Goal: Task Accomplishment & Management: Use online tool/utility

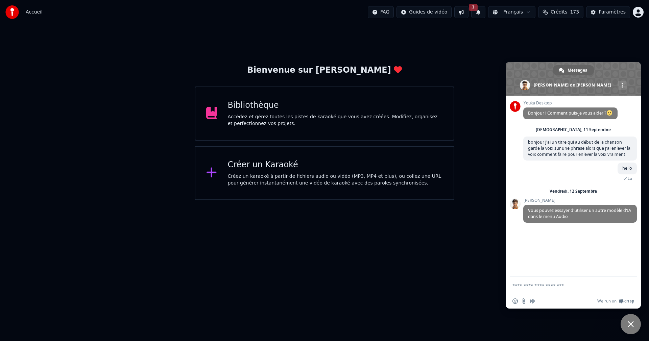
click at [263, 165] on div "Créer un Karaoké" at bounding box center [335, 165] width 215 height 11
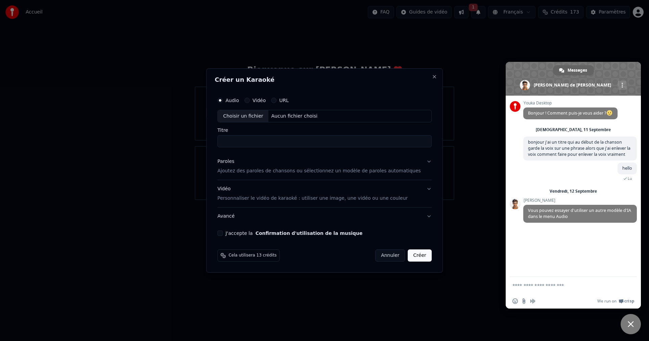
click at [288, 114] on div "Aucun fichier choisi" at bounding box center [295, 116] width 52 height 7
type input "**********"
click at [244, 171] on p "Ajoutez des paroles de chansons ou sélectionnez un modèle de paroles automatiqu…" at bounding box center [319, 171] width 204 height 7
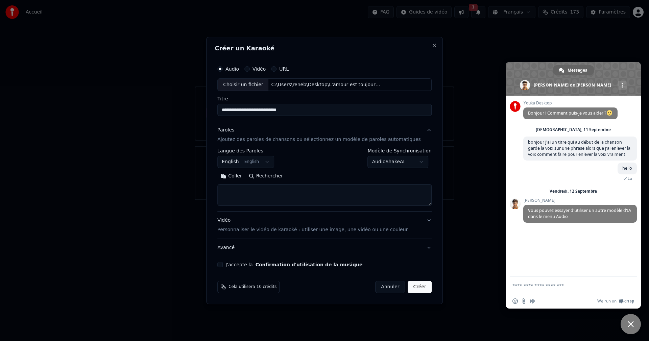
click at [242, 189] on textarea at bounding box center [324, 196] width 214 height 22
paste textarea "**********"
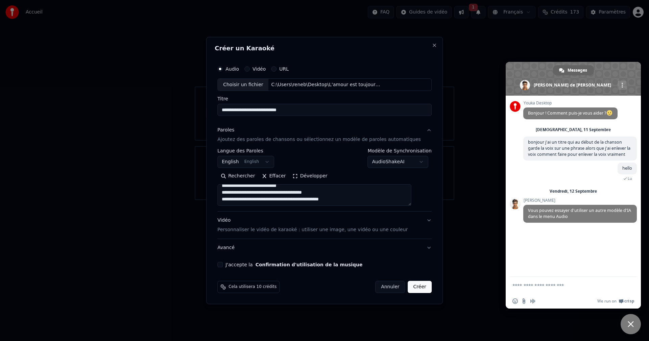
type textarea "**********"
click at [313, 175] on button "Développer" at bounding box center [310, 176] width 42 height 11
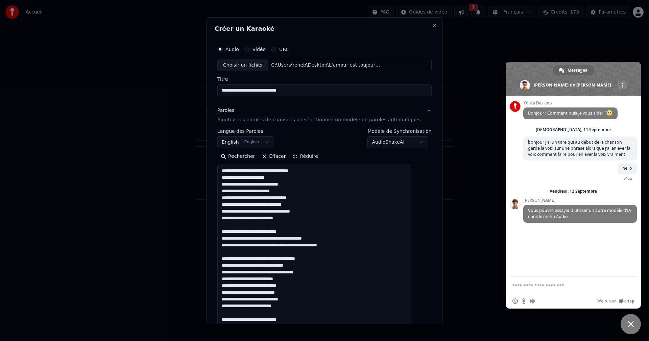
scroll to position [0, 0]
click at [305, 156] on button "Réduire" at bounding box center [305, 156] width 32 height 11
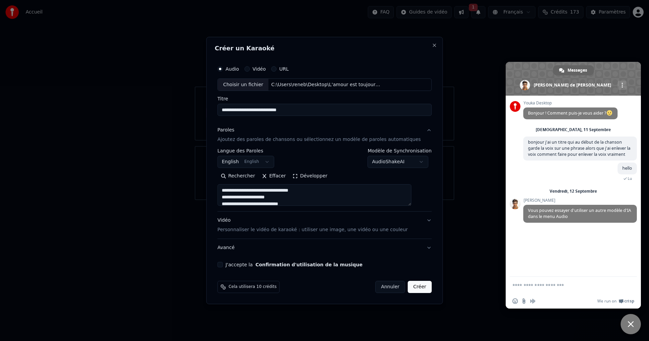
click at [223, 263] on button "J'accepte la Confirmation d'utilisation de la musique" at bounding box center [219, 264] width 5 height 5
click at [414, 287] on button "Créer" at bounding box center [420, 287] width 24 height 12
select select "**"
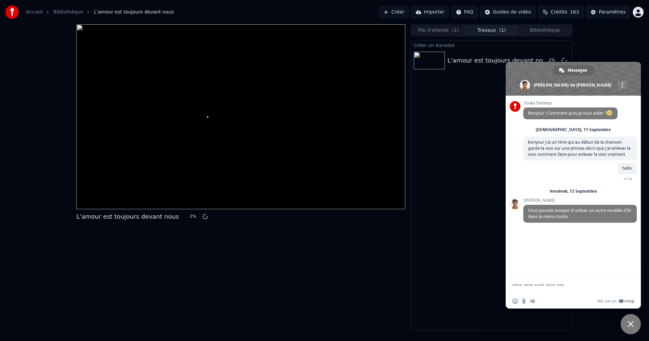
click at [527, 278] on form at bounding box center [566, 286] width 107 height 18
click at [528, 284] on textarea "Entrez votre message..." at bounding box center [566, 286] width 107 height 6
type textarea "**********"
click at [479, 127] on div "Créer un Karaoké L'amour est toujours devant nous 5 %" at bounding box center [492, 186] width 162 height 290
drag, startPoint x: 600, startPoint y: 62, endPoint x: 601, endPoint y: 69, distance: 6.8
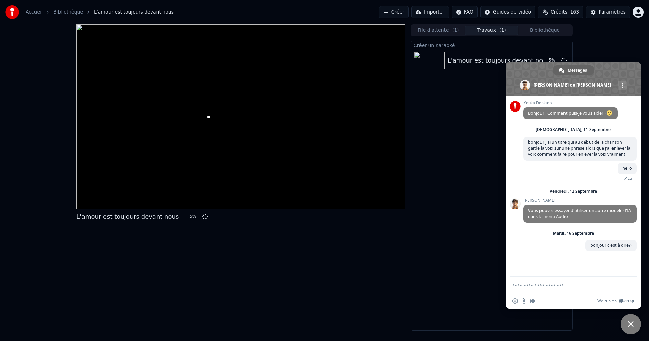
click at [601, 69] on span at bounding box center [573, 79] width 135 height 34
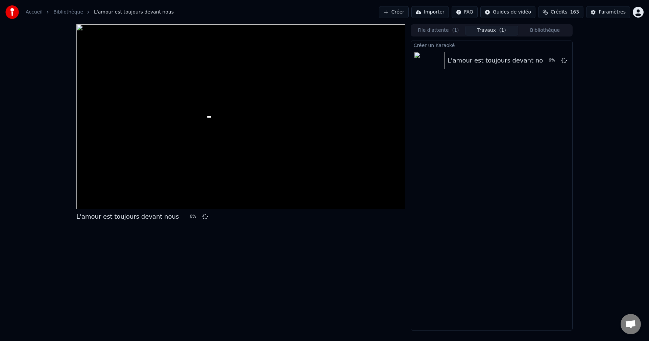
click at [629, 323] on span "Ouvrir le chat" at bounding box center [630, 324] width 11 height 9
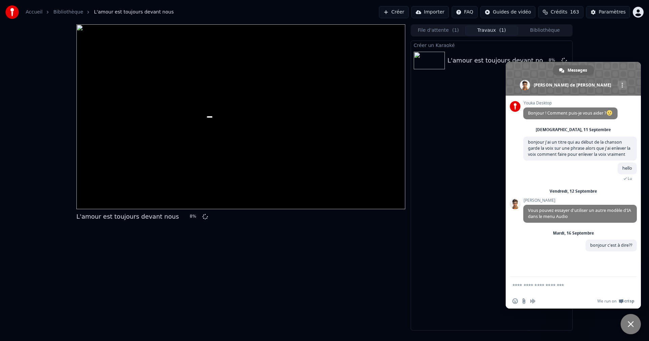
click at [448, 258] on div "Créer un Karaoké L'amour est toujours devant nous 8 %" at bounding box center [492, 186] width 162 height 290
click at [580, 69] on span "Messages" at bounding box center [578, 70] width 20 height 10
drag, startPoint x: 570, startPoint y: 67, endPoint x: 572, endPoint y: 97, distance: 29.4
click at [572, 97] on div "Messages [PERSON_NAME] de Youka Desktop Autres canaux Youka Desktop Bonjour ! C…" at bounding box center [573, 185] width 135 height 247
click at [602, 66] on span at bounding box center [573, 79] width 135 height 34
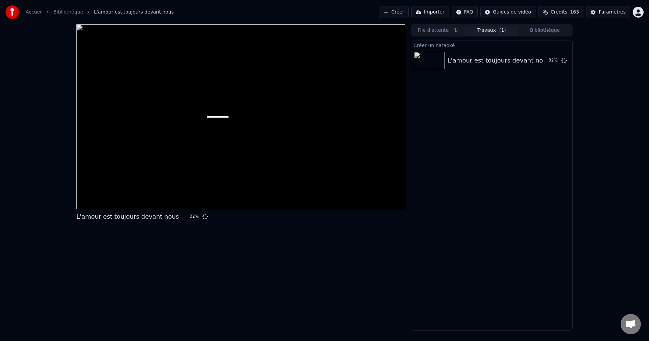
click at [632, 325] on span "Ouvrir le chat" at bounding box center [630, 324] width 11 height 9
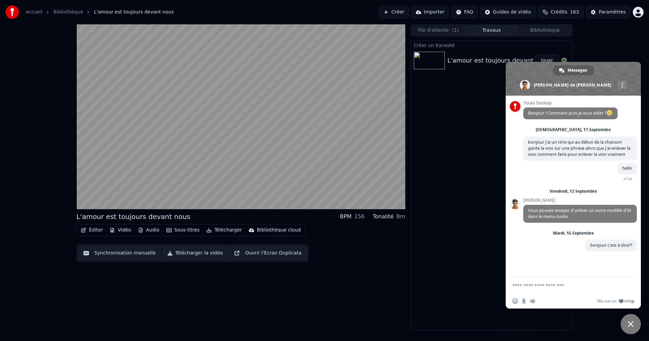
click at [578, 70] on span "Messages" at bounding box center [578, 70] width 20 height 10
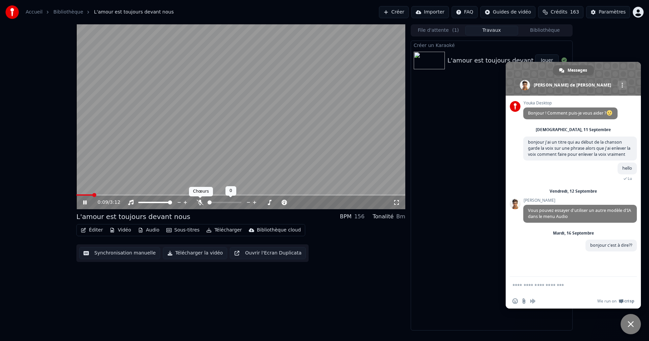
click at [200, 203] on icon at bounding box center [200, 202] width 7 height 5
click at [581, 71] on span "Messages" at bounding box center [578, 70] width 20 height 10
click at [631, 320] on span "Fermer le chat" at bounding box center [631, 324] width 20 height 20
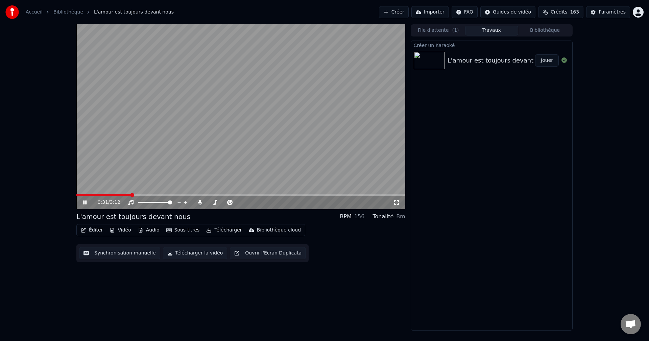
click at [84, 201] on icon at bounding box center [84, 203] width 3 height 4
click at [634, 321] on span "Ouvrir le chat" at bounding box center [630, 324] width 11 height 9
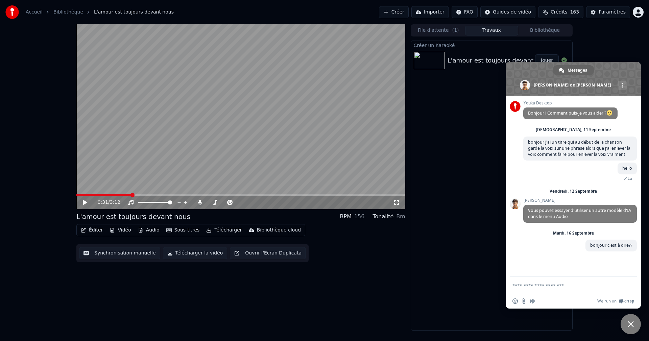
click at [150, 230] on button "Audio" at bounding box center [148, 230] width 27 height 9
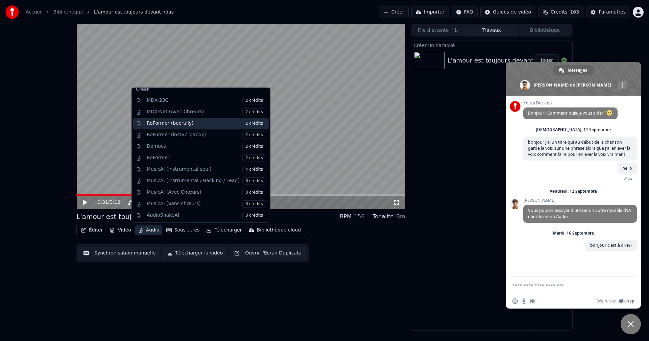
scroll to position [69, 0]
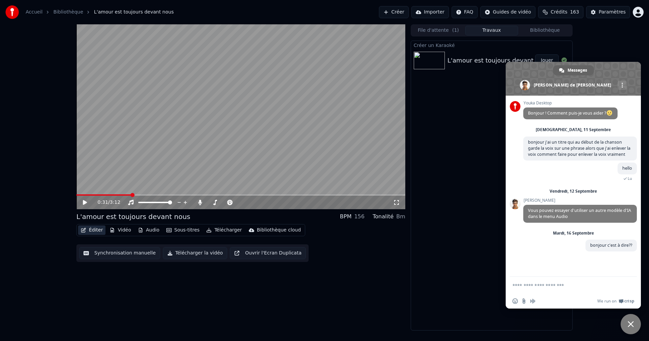
click at [97, 229] on button "Éditer" at bounding box center [91, 230] width 27 height 9
click at [94, 228] on button "Éditer" at bounding box center [91, 230] width 27 height 9
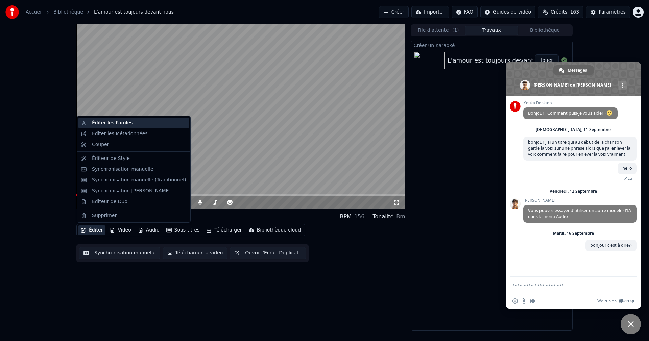
click at [108, 123] on div "Éditer les Paroles" at bounding box center [112, 123] width 41 height 7
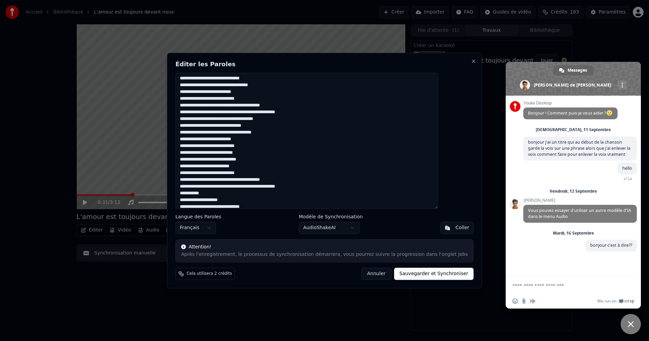
scroll to position [0, 0]
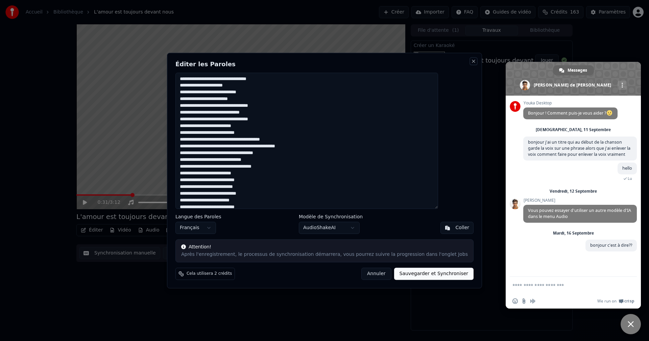
click at [471, 60] on button "Close" at bounding box center [473, 60] width 5 height 5
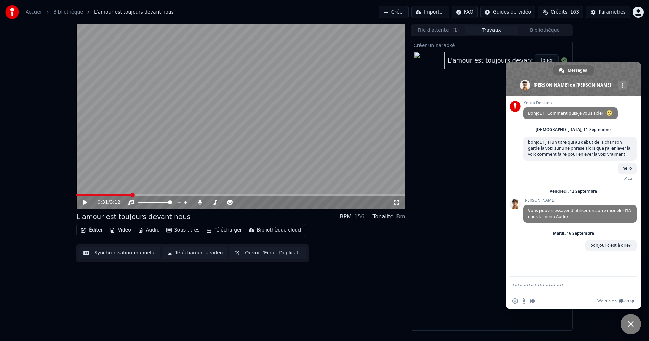
drag, startPoint x: 632, startPoint y: 321, endPoint x: 591, endPoint y: 249, distance: 83.1
click at [631, 319] on span "Fermer le chat" at bounding box center [631, 324] width 20 height 20
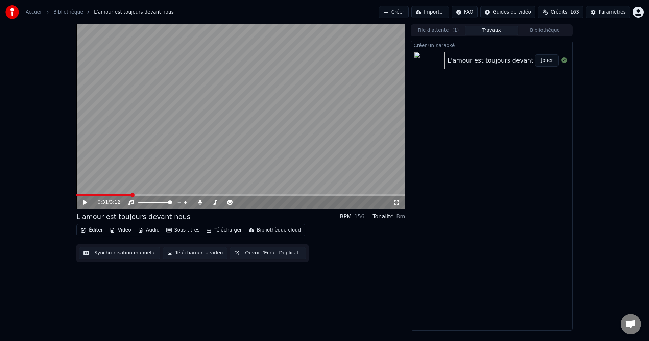
click at [545, 58] on button "Jouer" at bounding box center [547, 60] width 24 height 12
click at [200, 202] on icon at bounding box center [200, 202] width 4 height 5
click at [200, 202] on icon at bounding box center [200, 202] width 7 height 5
click at [201, 201] on icon at bounding box center [200, 202] width 4 height 5
click at [201, 201] on icon at bounding box center [200, 202] width 7 height 5
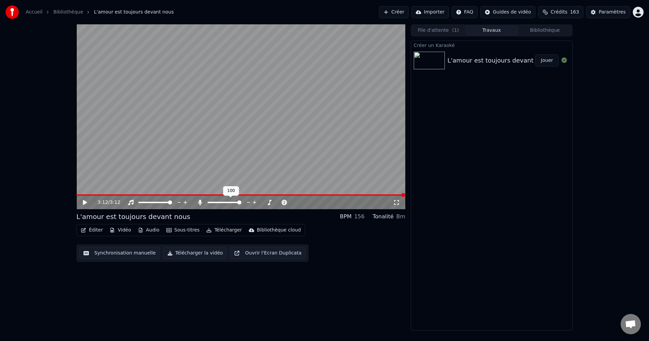
click at [199, 204] on icon at bounding box center [200, 202] width 4 height 5
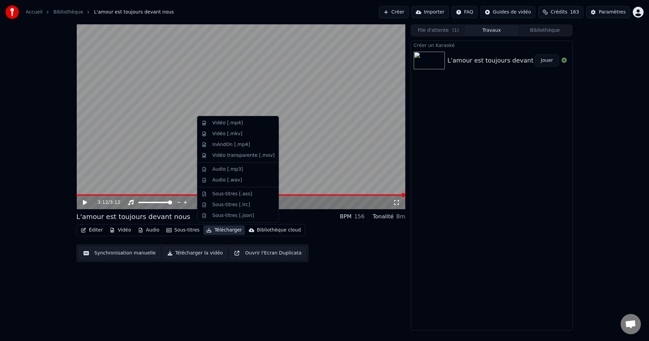
click at [220, 228] on button "Télécharger" at bounding box center [224, 230] width 41 height 9
click at [214, 124] on div "Vidéo [.mp4]" at bounding box center [227, 123] width 30 height 7
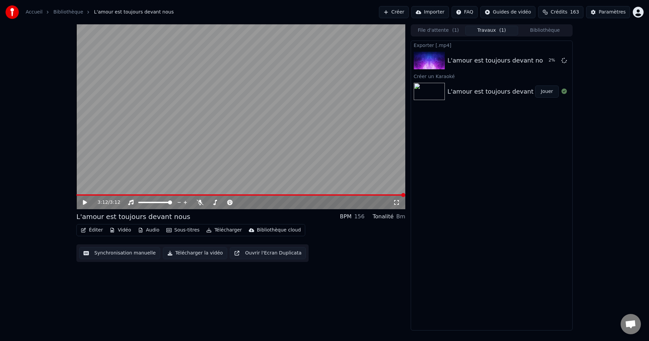
click at [630, 325] on span "Ouvrir le chat" at bounding box center [630, 324] width 11 height 9
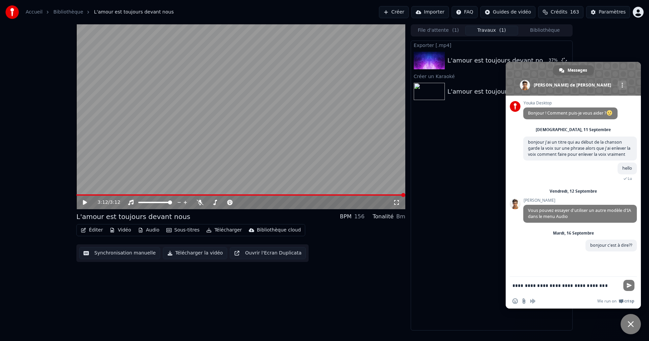
type textarea "**********"
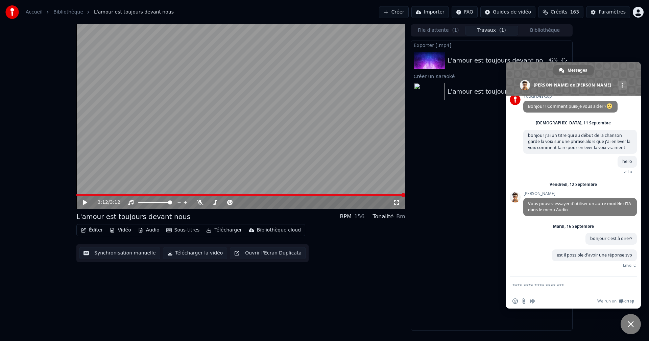
scroll to position [2, 0]
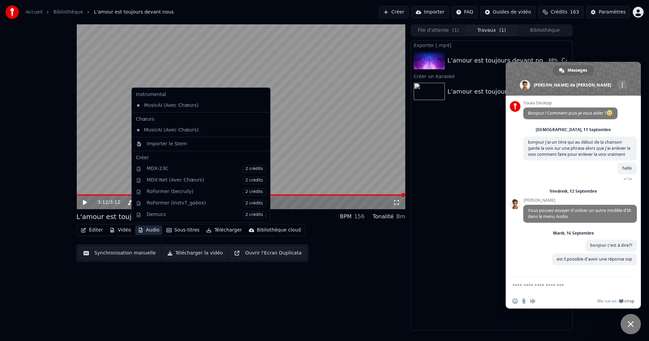
click at [150, 230] on button "Audio" at bounding box center [148, 230] width 27 height 9
drag, startPoint x: 155, startPoint y: 156, endPoint x: 167, endPoint y: 209, distance: 54.3
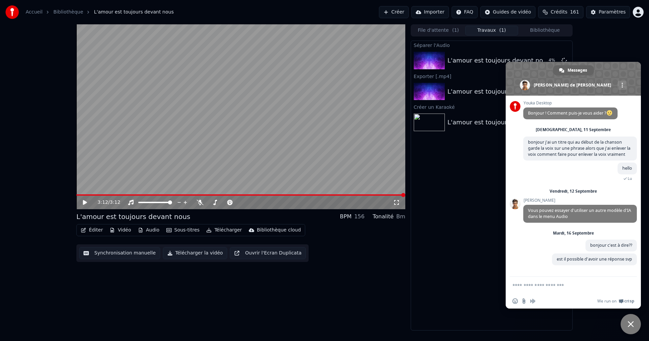
click at [473, 297] on div "Séparer l'Audio L'amour est toujours devant nous 4 % Exporter [.mp4] L'amour es…" at bounding box center [492, 186] width 162 height 290
click at [633, 320] on span "Fermer le chat" at bounding box center [631, 324] width 20 height 20
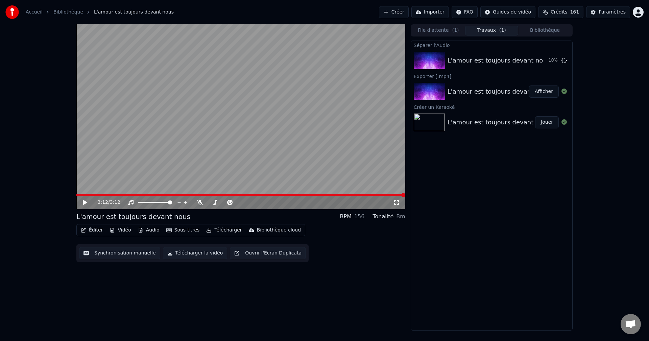
click at [547, 90] on button "Afficher" at bounding box center [544, 92] width 30 height 12
click at [237, 122] on video at bounding box center [240, 116] width 329 height 185
click at [637, 325] on span "Ouvrir le chat" at bounding box center [631, 324] width 20 height 20
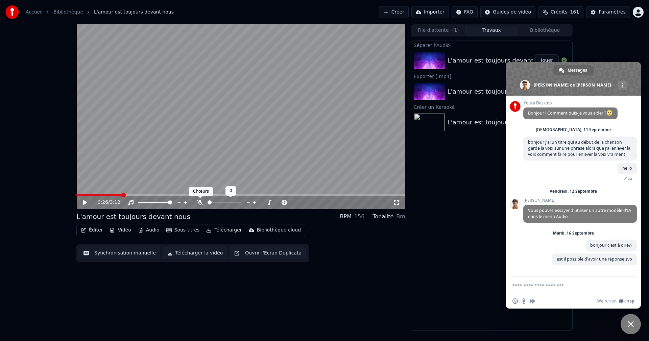
click at [199, 202] on icon at bounding box center [200, 202] width 7 height 5
click at [633, 321] on span "Fermer le chat" at bounding box center [631, 324] width 20 height 20
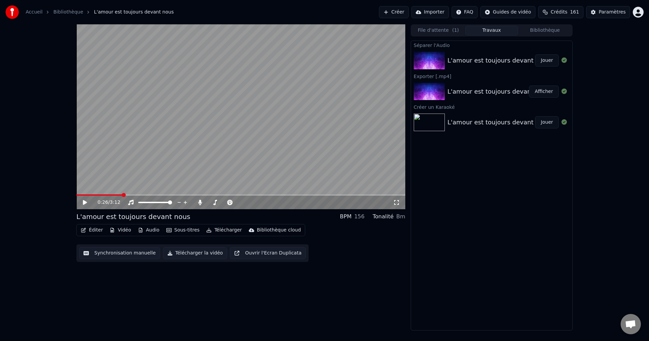
click at [220, 228] on button "Télécharger" at bounding box center [224, 230] width 41 height 9
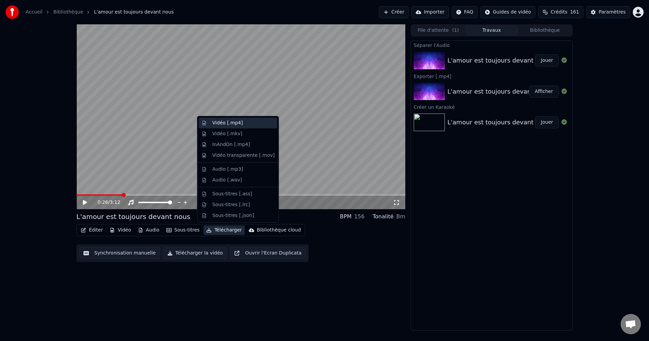
click at [234, 122] on div "Vidéo [.mp4]" at bounding box center [227, 123] width 30 height 7
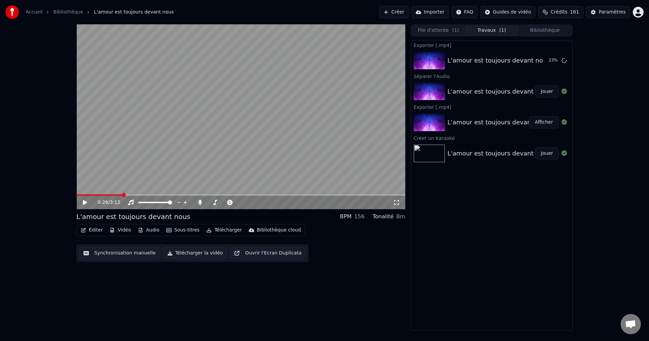
click at [567, 11] on span "Crédits" at bounding box center [559, 12] width 17 height 7
click at [608, 151] on div "0:26 / 3:12 L'amour est toujours devant nous BPM 156 Tonalité Bm Éditer Vidéo A…" at bounding box center [324, 177] width 649 height 306
click at [567, 12] on span "Crédits" at bounding box center [559, 12] width 17 height 7
click at [566, 85] on button "Actualiser" at bounding box center [566, 87] width 40 height 12
click at [596, 127] on div "0:26 / 3:12 L'amour est toujours devant nous BPM 156 Tonalité Bm Éditer Vidéo A…" at bounding box center [324, 177] width 649 height 306
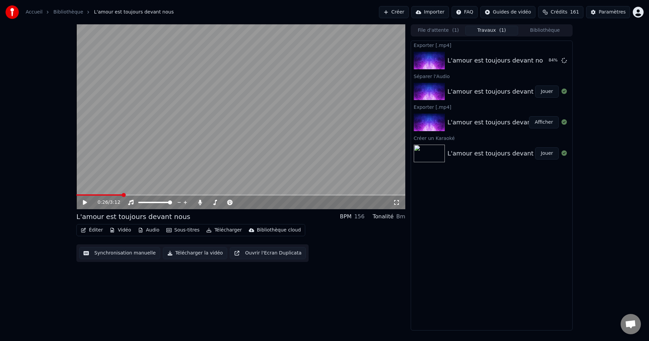
click at [567, 13] on span "Crédits" at bounding box center [559, 12] width 17 height 7
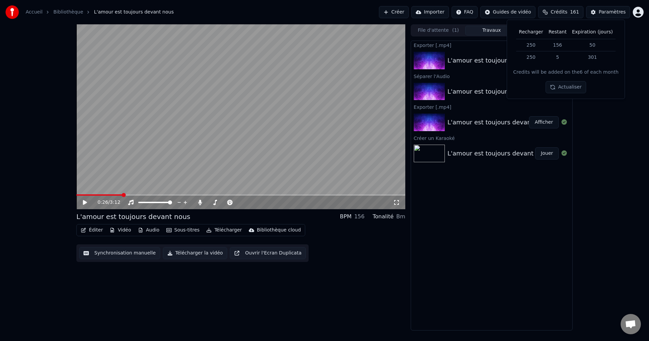
click at [600, 124] on div "0:26 / 3:12 L'amour est toujours devant nous BPM 156 Tonalité Bm Éditer Vidéo A…" at bounding box center [324, 177] width 649 height 306
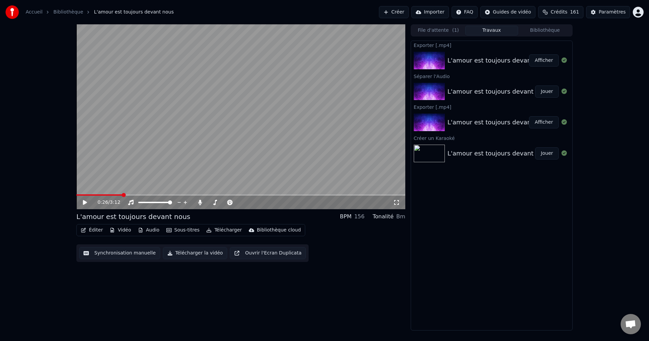
click at [544, 60] on button "Afficher" at bounding box center [544, 60] width 30 height 12
